Goal: Information Seeking & Learning: Check status

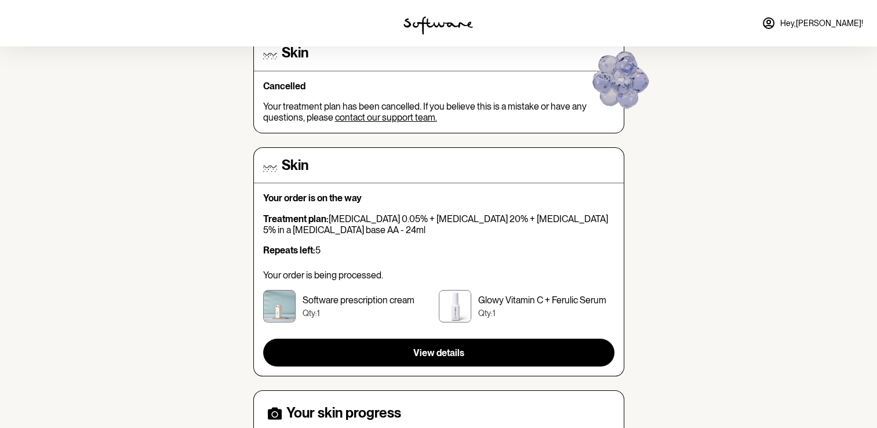
scroll to position [232, 0]
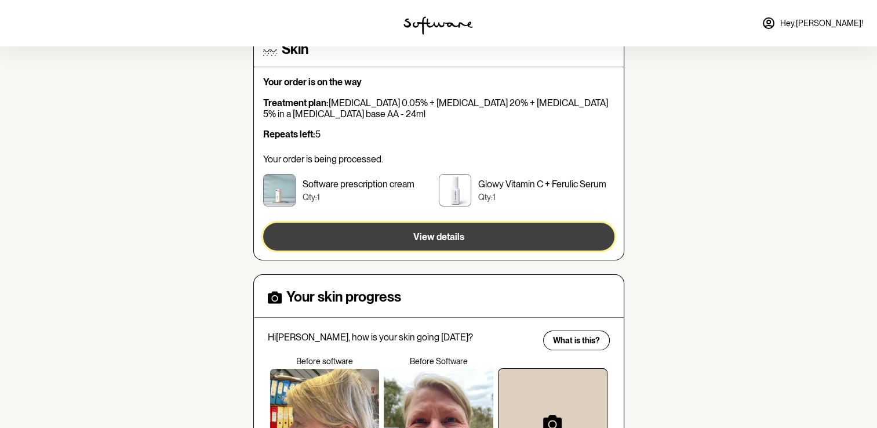
click at [457, 233] on span "View details" at bounding box center [438, 236] width 51 height 11
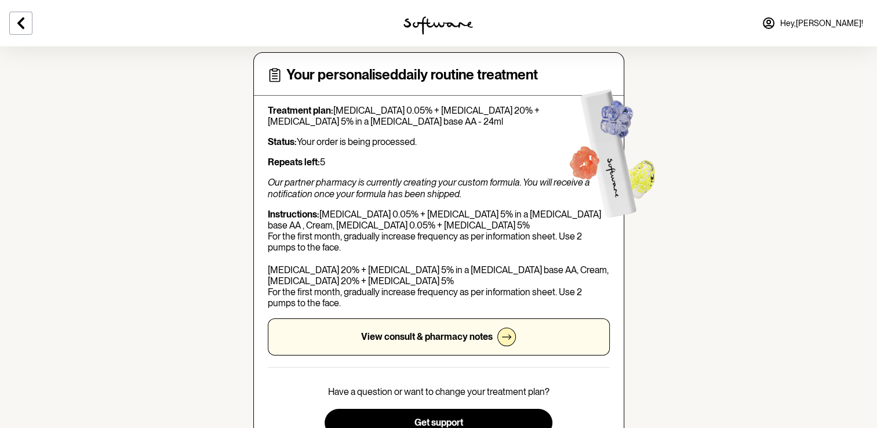
scroll to position [58, 0]
click at [463, 340] on p "View consult & pharmacy notes" at bounding box center [427, 336] width 132 height 11
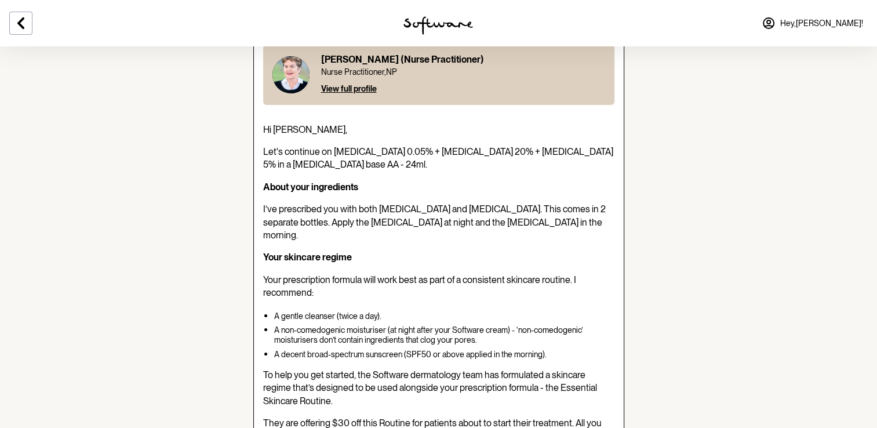
scroll to position [52, 0]
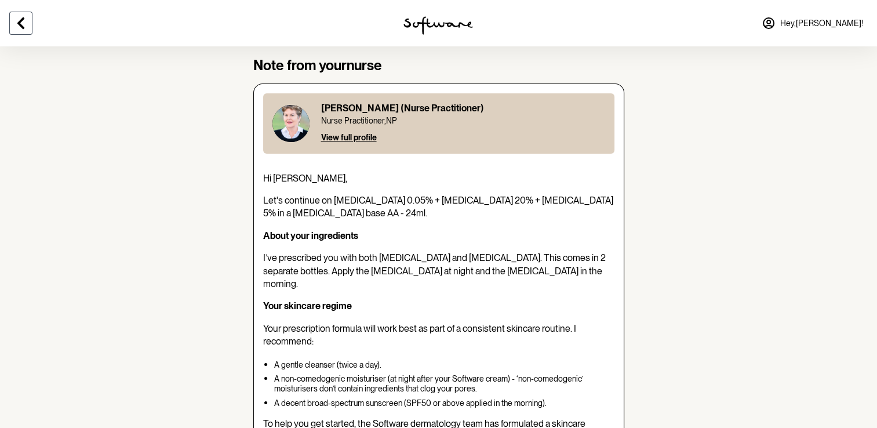
click at [26, 31] on button at bounding box center [20, 23] width 23 height 23
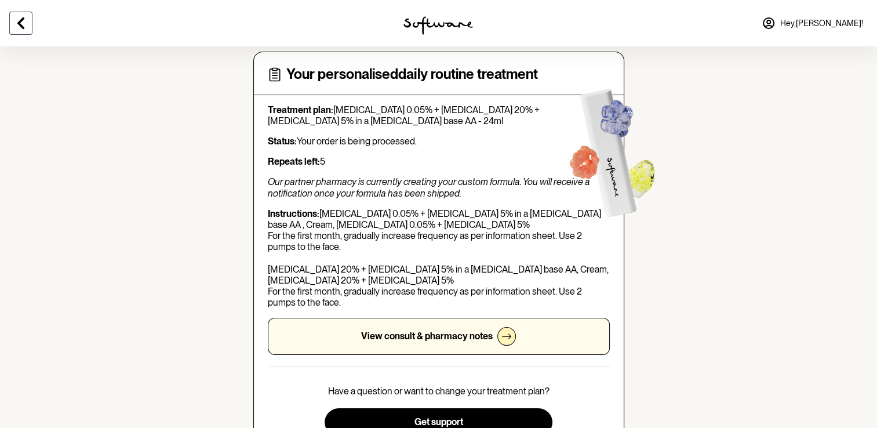
click at [20, 20] on icon at bounding box center [21, 23] width 14 height 14
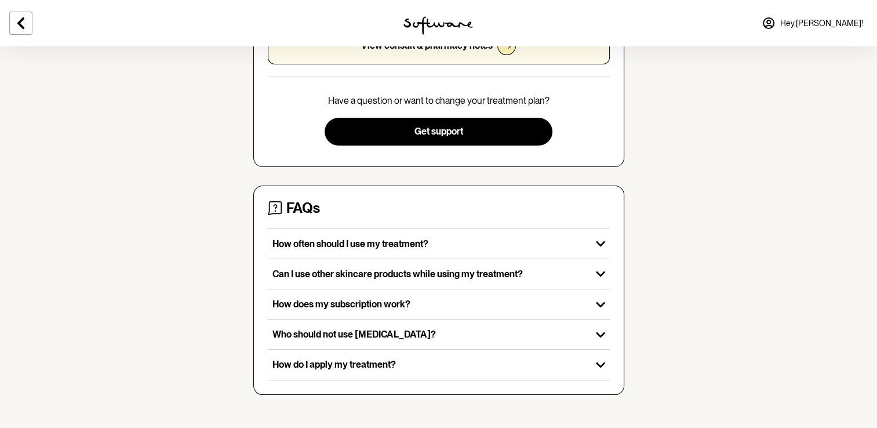
scroll to position [350, 0]
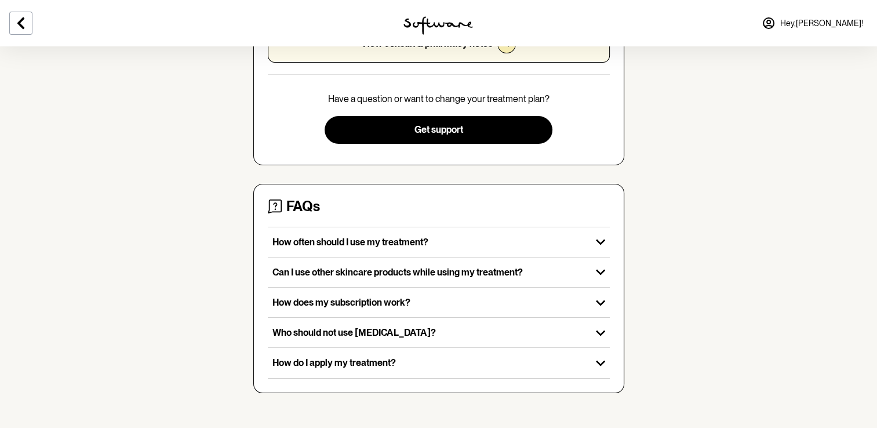
click at [774, 25] on icon at bounding box center [769, 23] width 10 height 10
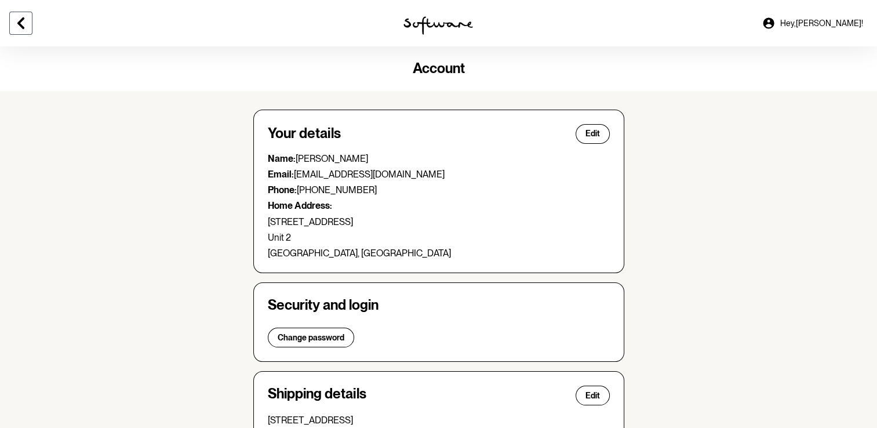
click at [30, 27] on button at bounding box center [20, 23] width 23 height 23
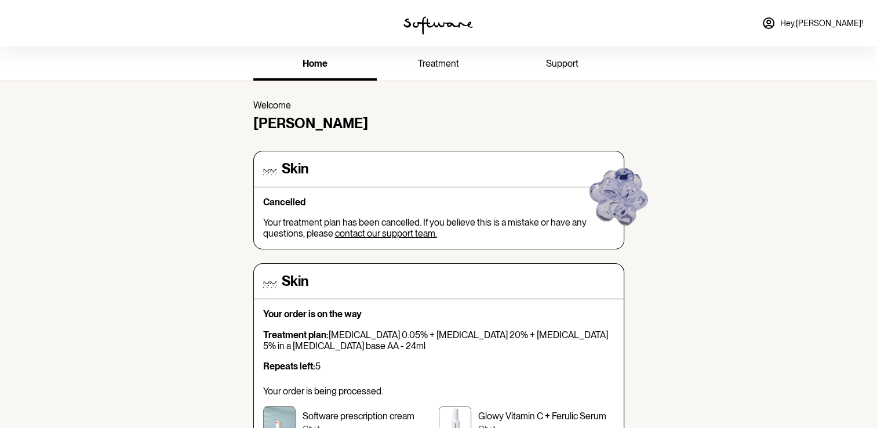
click at [434, 67] on span "treatment" at bounding box center [438, 63] width 41 height 11
click at [447, 69] on link "treatment" at bounding box center [439, 65] width 124 height 32
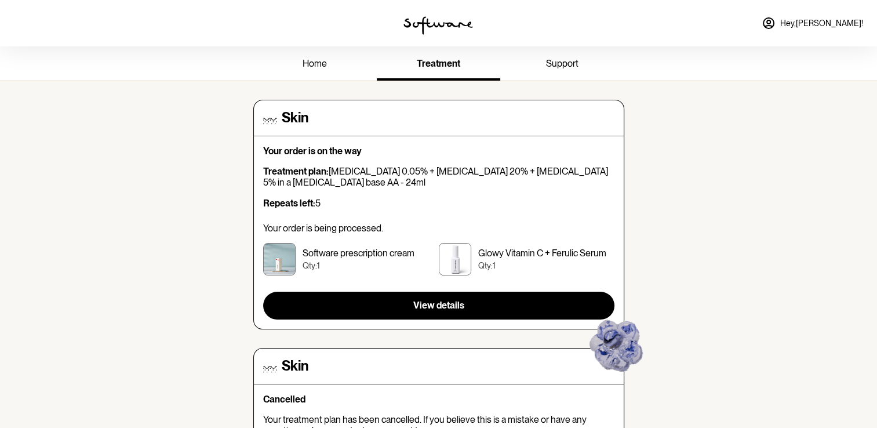
click at [564, 67] on span "support" at bounding box center [562, 63] width 32 height 11
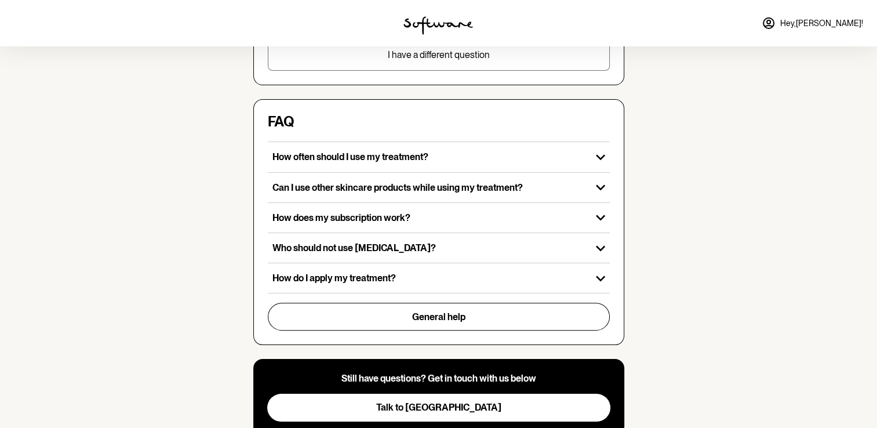
scroll to position [360, 0]
